Goal: Check status: Check status

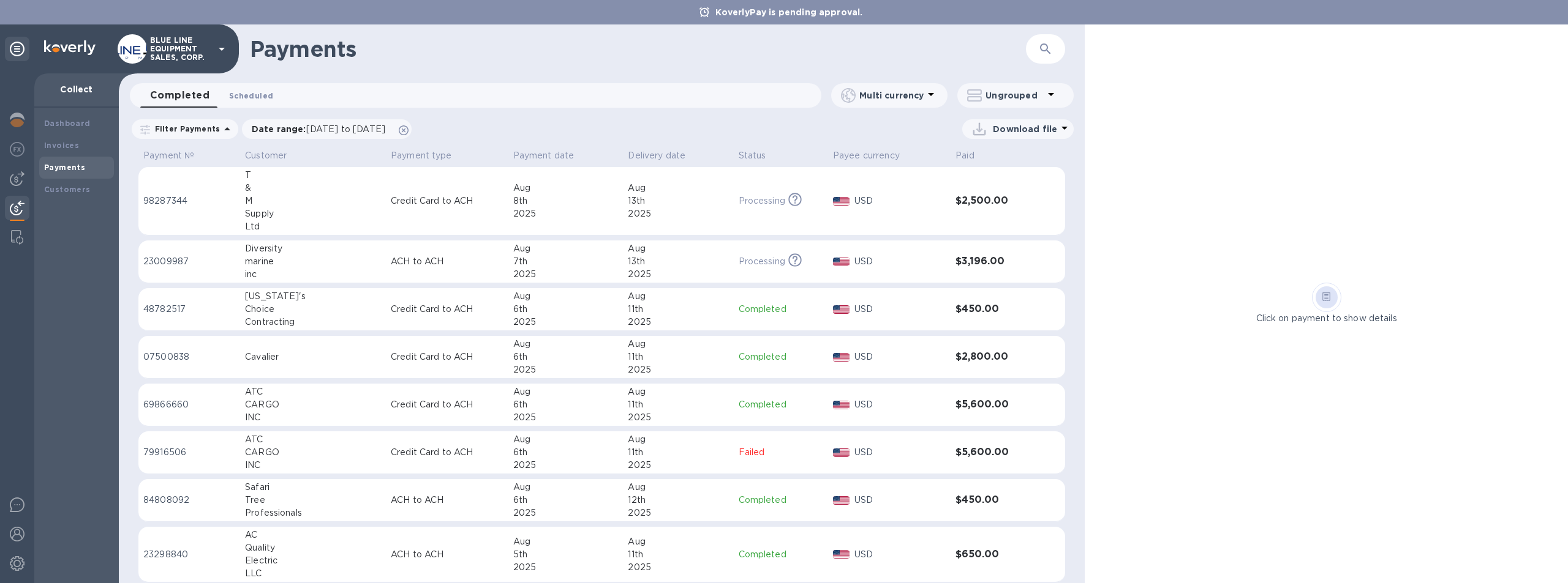
click at [256, 94] on span "Scheduled 0" at bounding box center [250, 96] width 44 height 13
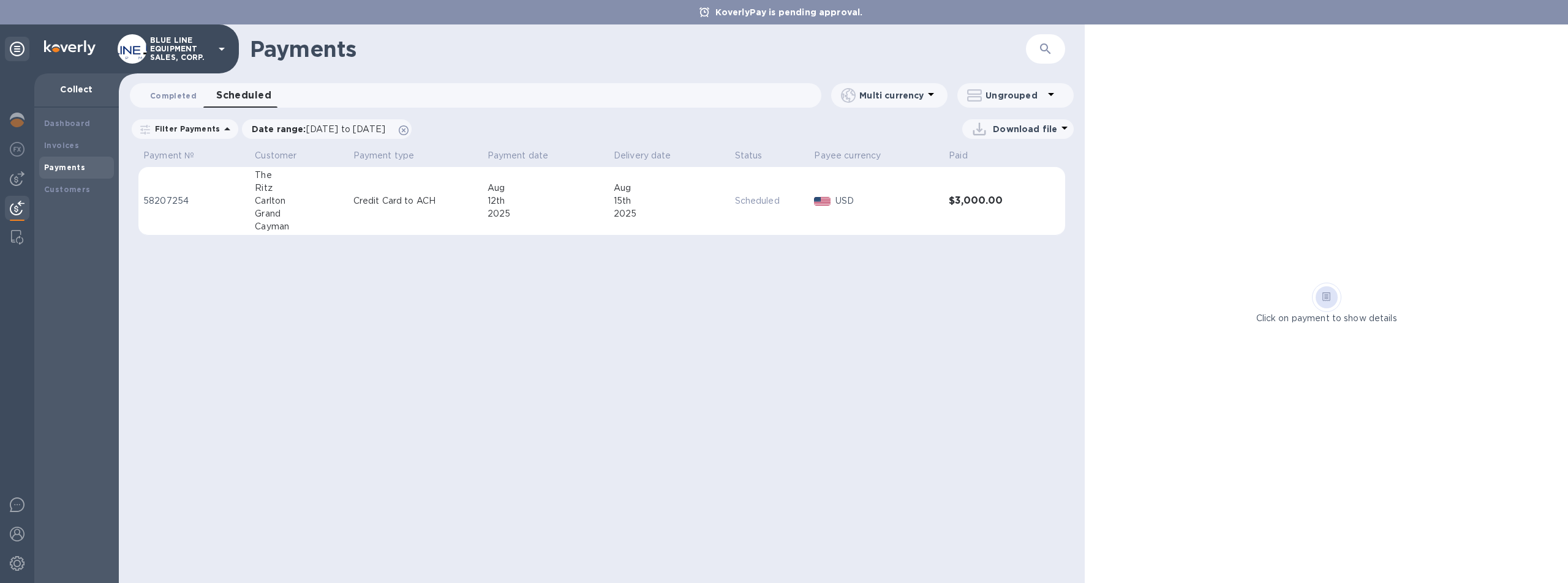
click at [176, 95] on span "Completed 0" at bounding box center [173, 96] width 47 height 13
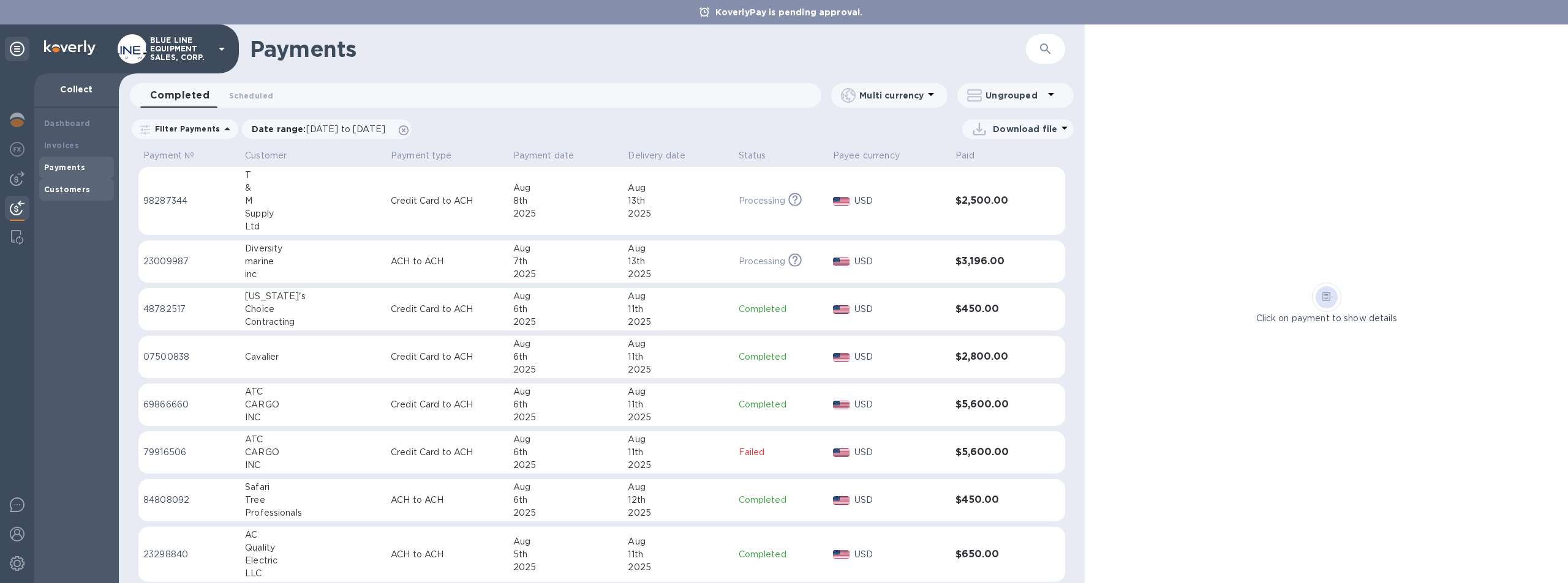
click at [65, 185] on b "Customers" at bounding box center [67, 190] width 47 height 9
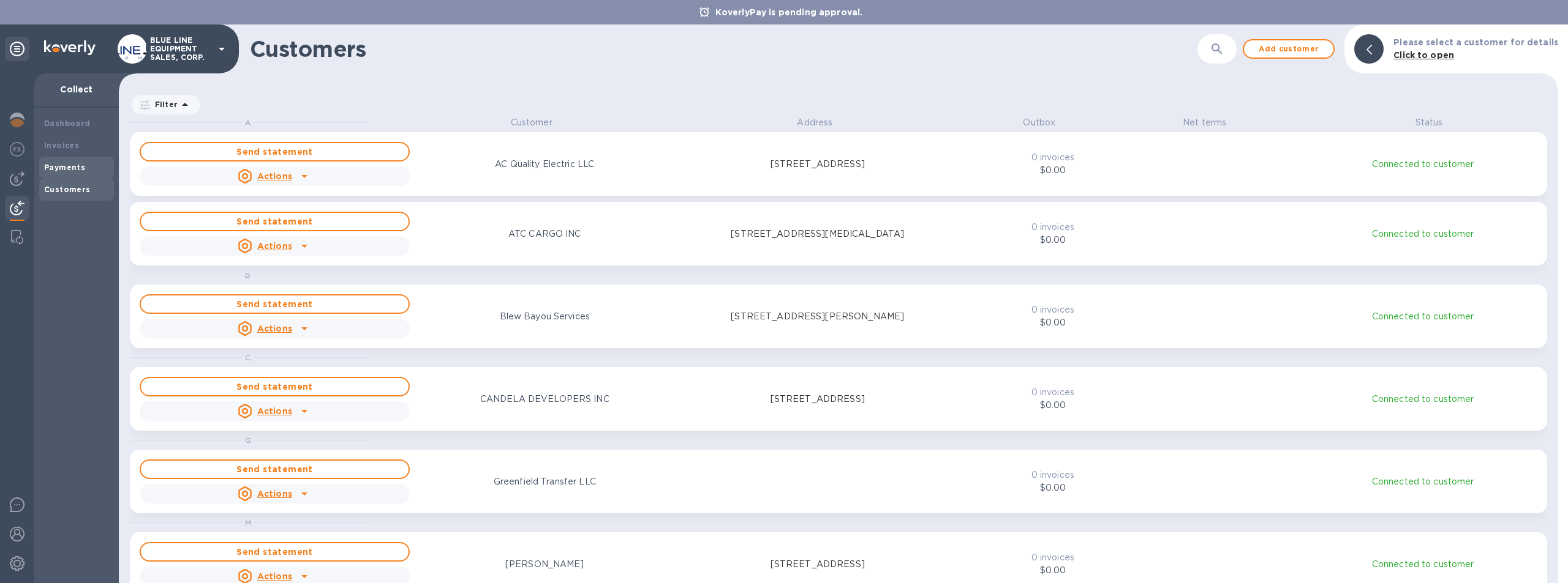
click at [68, 165] on b "Payments" at bounding box center [64, 167] width 41 height 9
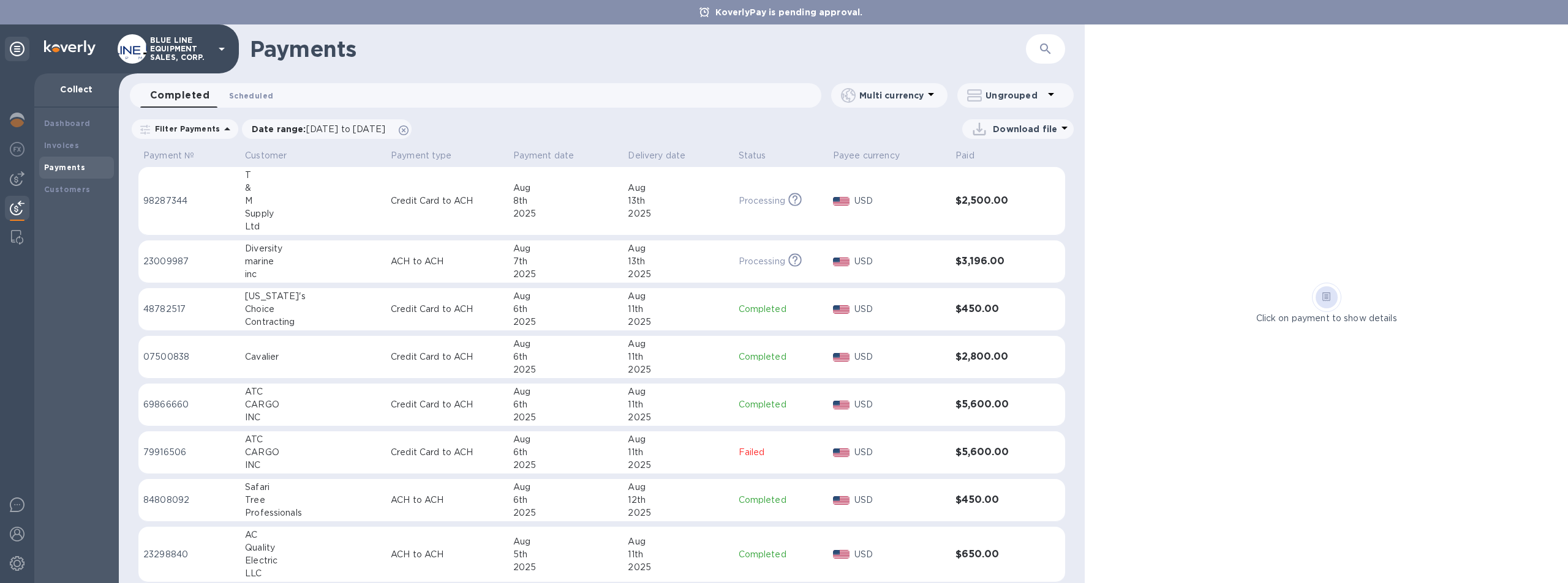
click at [259, 92] on span "Scheduled 0" at bounding box center [250, 96] width 44 height 13
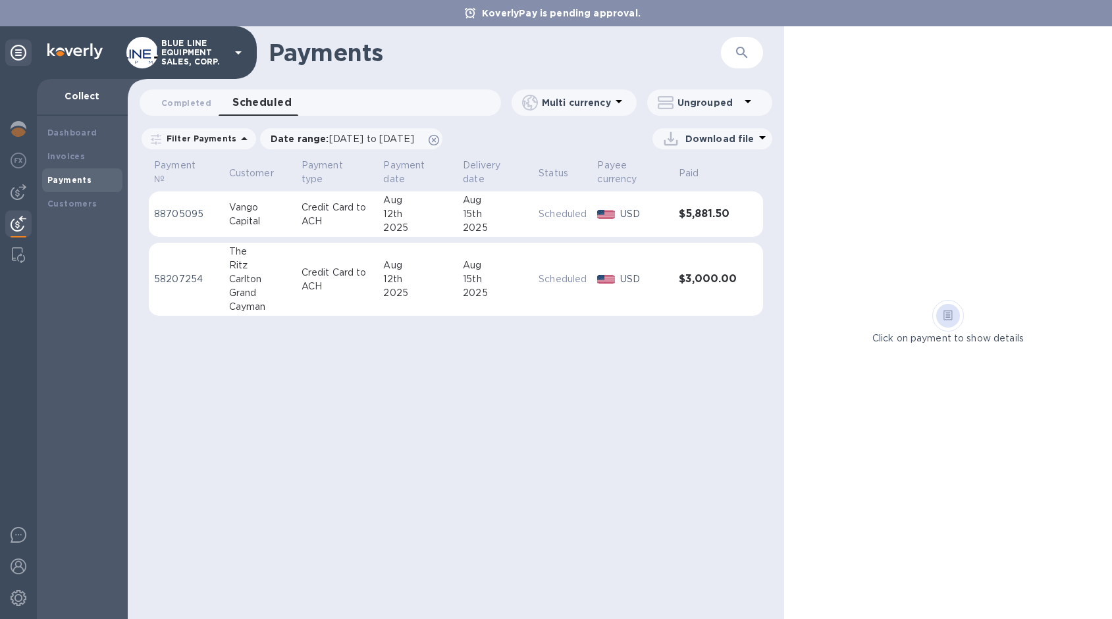
click at [560, 279] on p "Scheduled" at bounding box center [563, 280] width 48 height 14
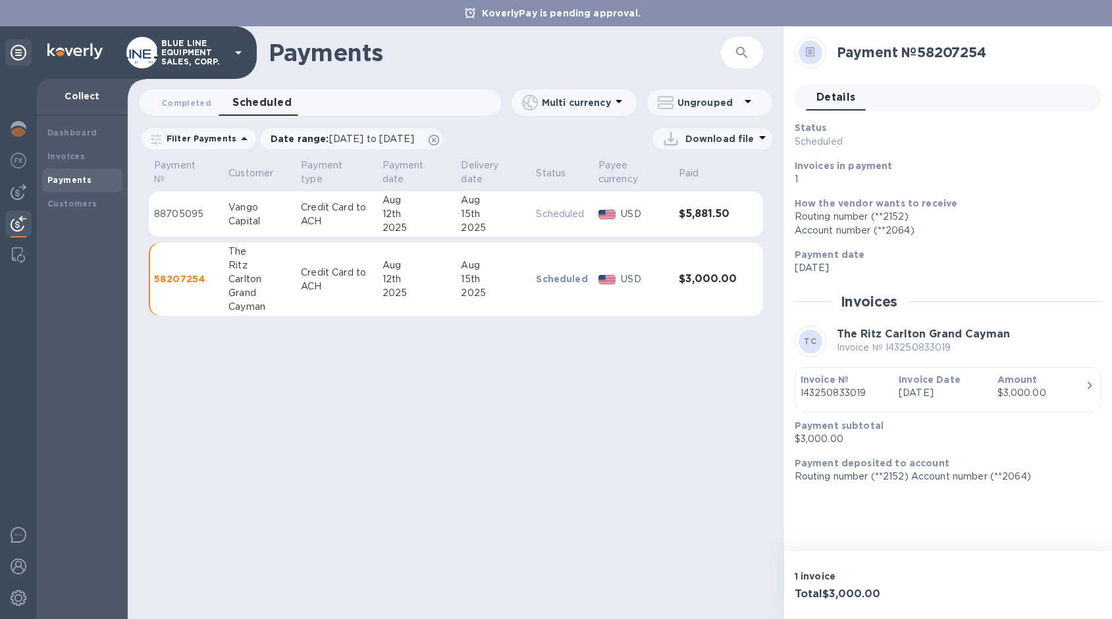
click at [569, 210] on p "Scheduled" at bounding box center [561, 214] width 51 height 14
click at [570, 208] on p "Scheduled" at bounding box center [561, 213] width 51 height 13
click at [180, 99] on span "Completed 0" at bounding box center [186, 103] width 50 height 14
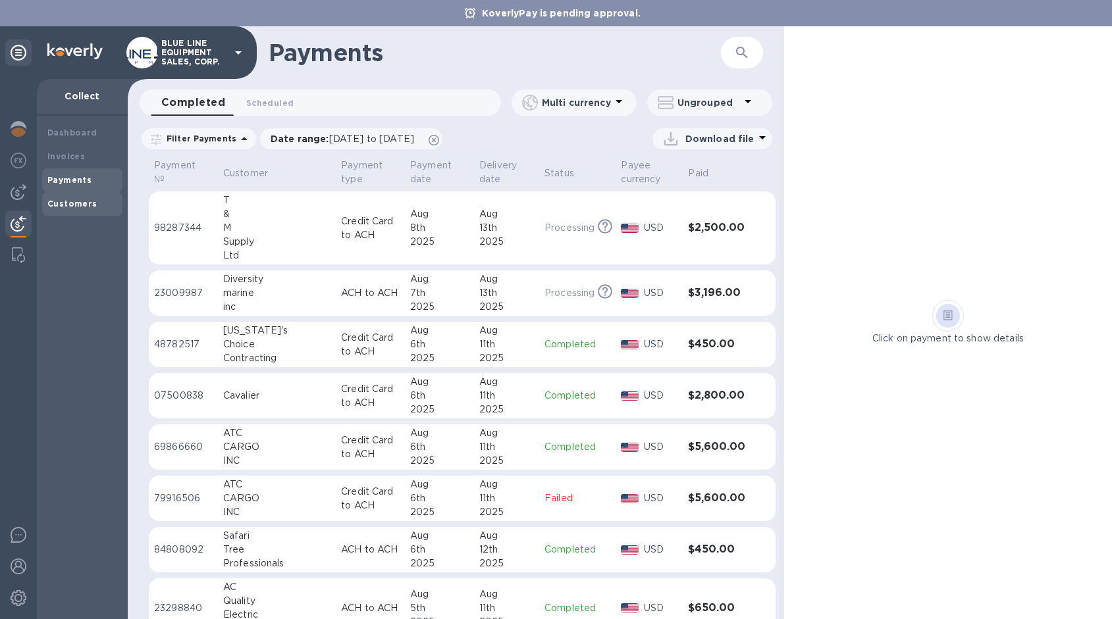
click at [78, 203] on b "Customers" at bounding box center [72, 204] width 50 height 10
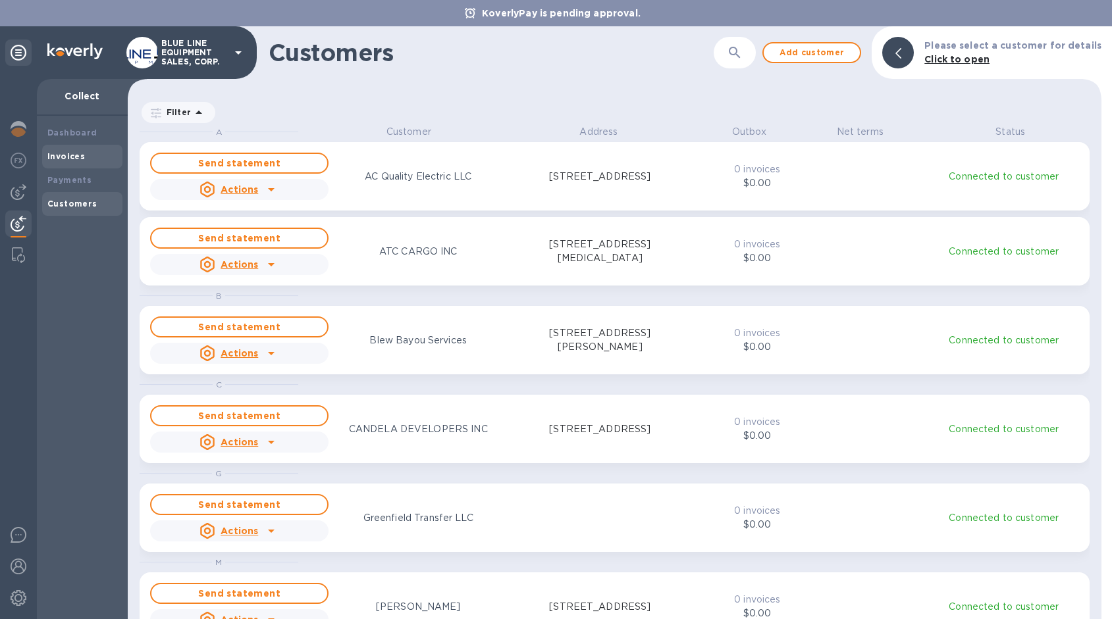
click at [65, 150] on div "Invoices" at bounding box center [82, 156] width 70 height 13
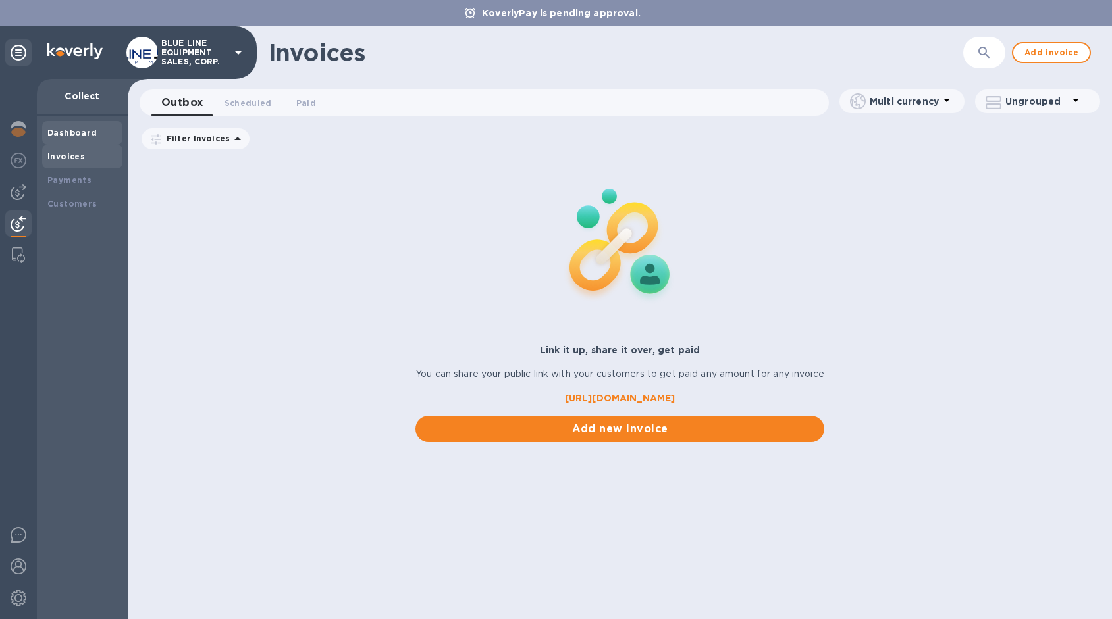
click at [74, 133] on b "Dashboard" at bounding box center [72, 133] width 50 height 10
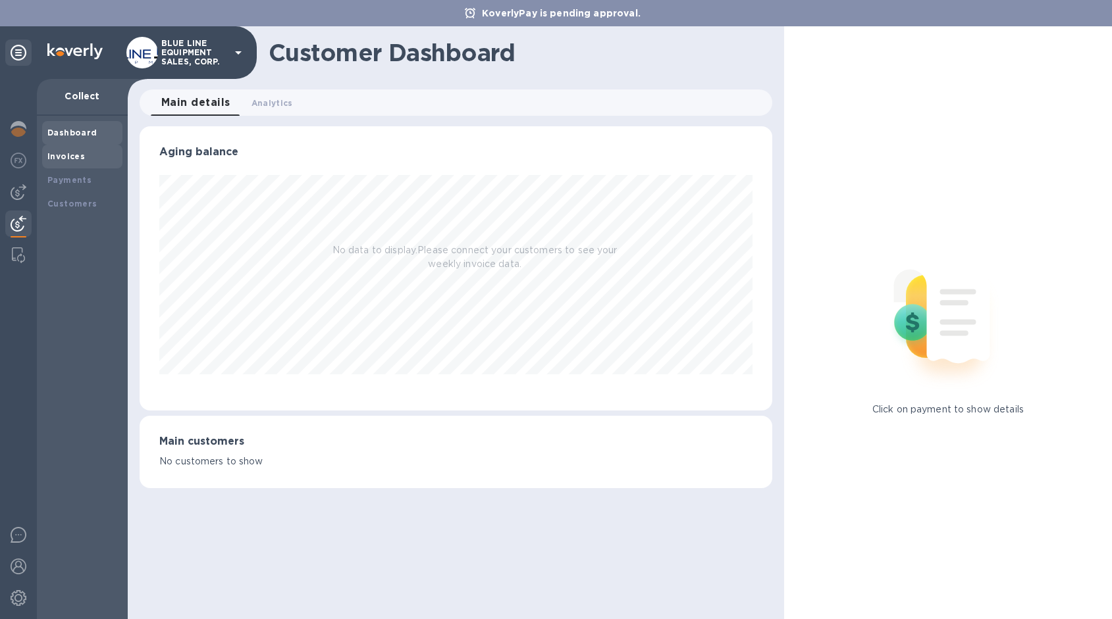
scroll to position [284, 632]
click at [271, 100] on span "Analytics 0" at bounding box center [271, 103] width 41 height 14
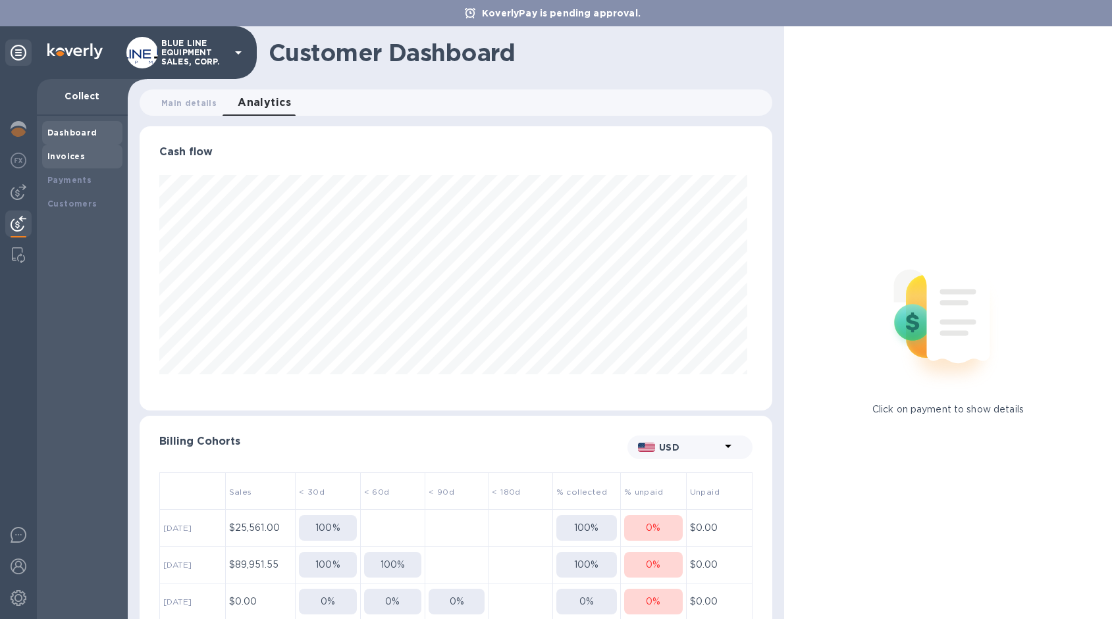
click at [71, 147] on div "Invoices" at bounding box center [82, 157] width 80 height 24
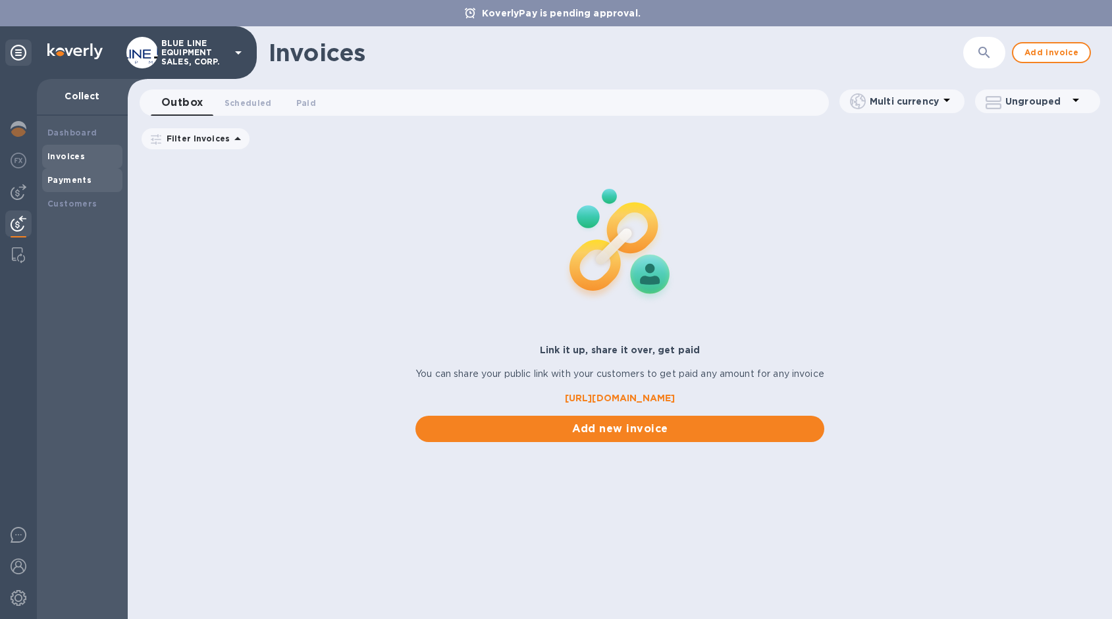
click at [78, 176] on b "Payments" at bounding box center [69, 180] width 44 height 10
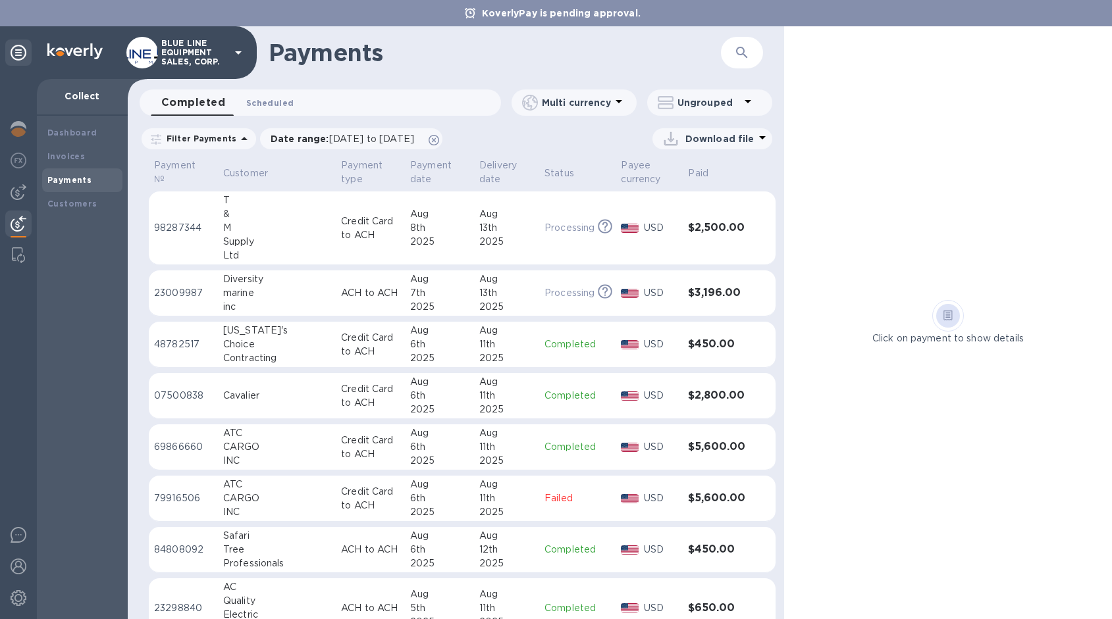
click at [278, 98] on span "Scheduled 0" at bounding box center [269, 103] width 47 height 14
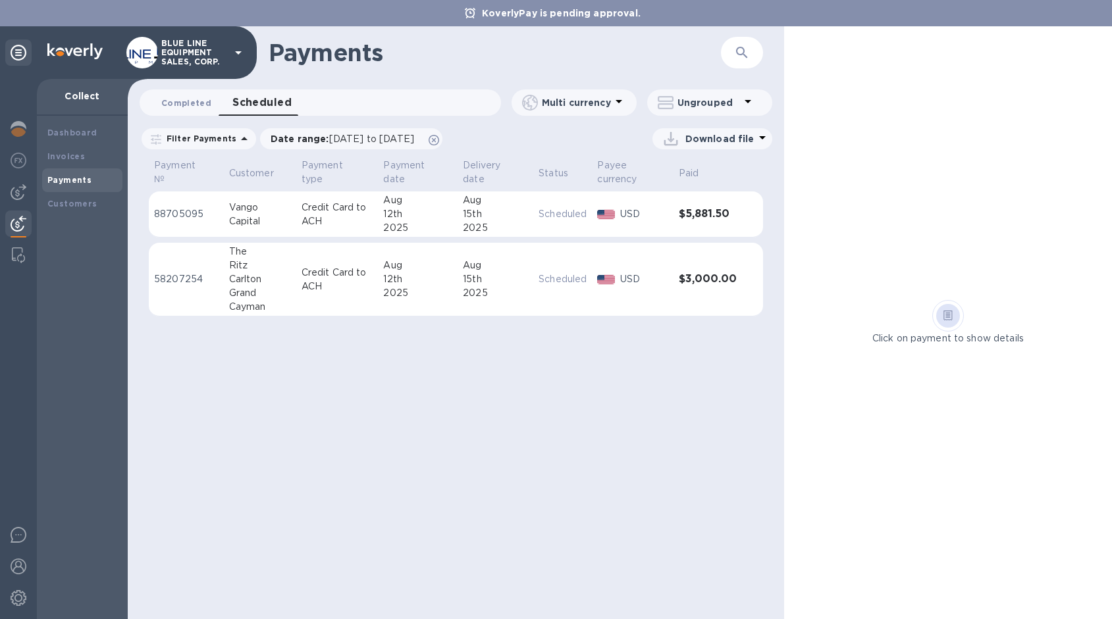
click at [186, 101] on span "Completed 0" at bounding box center [186, 103] width 50 height 14
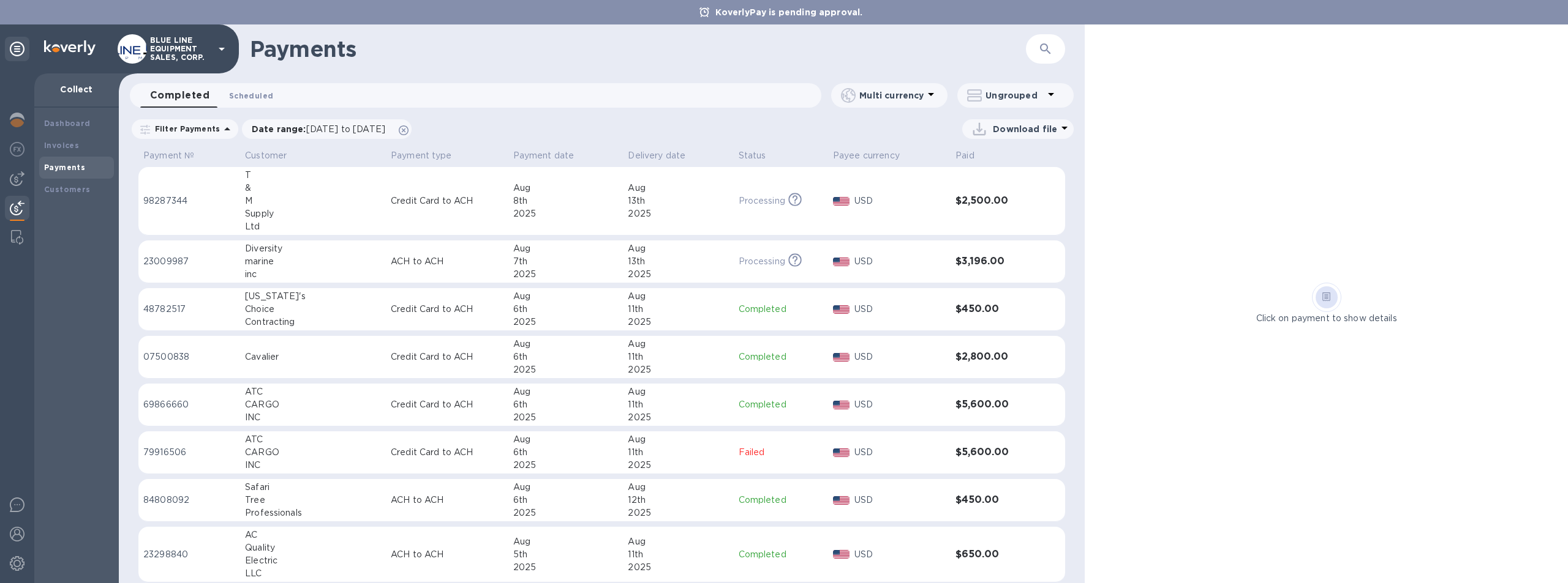
click at [259, 92] on span "Scheduled 0" at bounding box center [250, 96] width 44 height 13
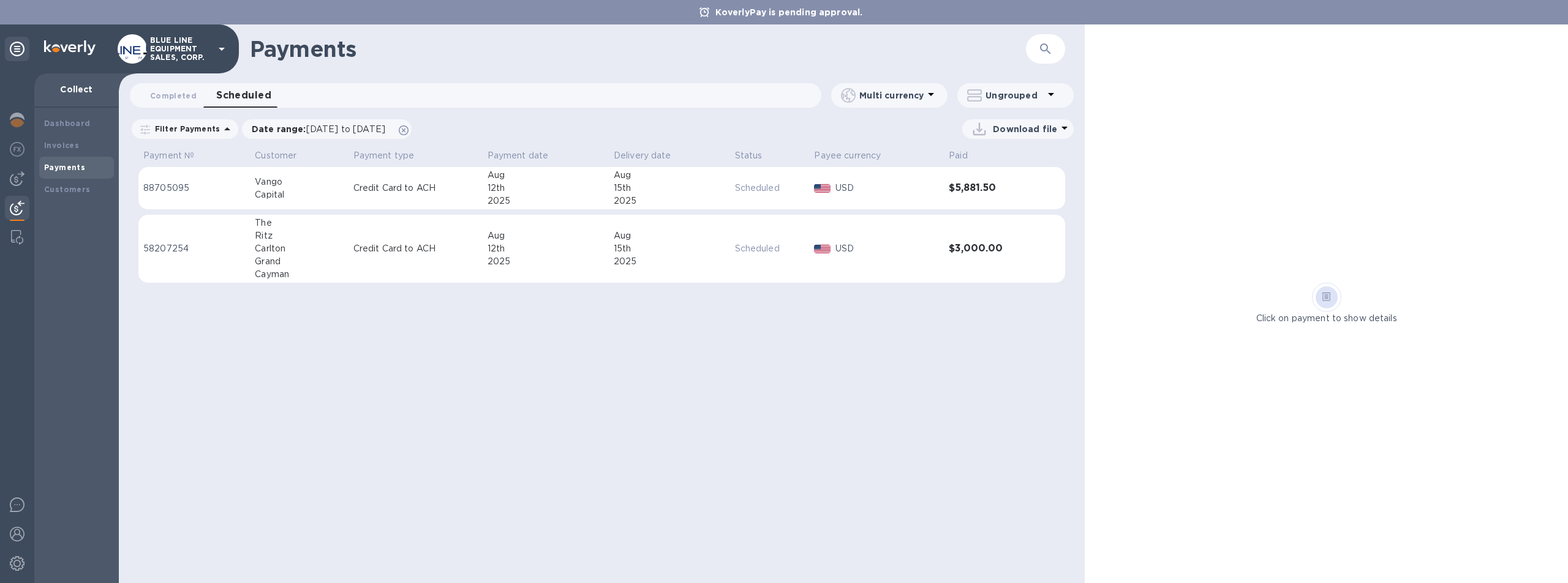
drag, startPoint x: 730, startPoint y: 440, endPoint x: 717, endPoint y: 429, distance: 17.0
click at [730, 440] on div "Payments ​ Completed 0 Scheduled 0 Multi currency Ungrouped Filter Payments Dat…" at bounding box center [602, 303] width 966 height 559
